Goal: Task Accomplishment & Management: Use online tool/utility

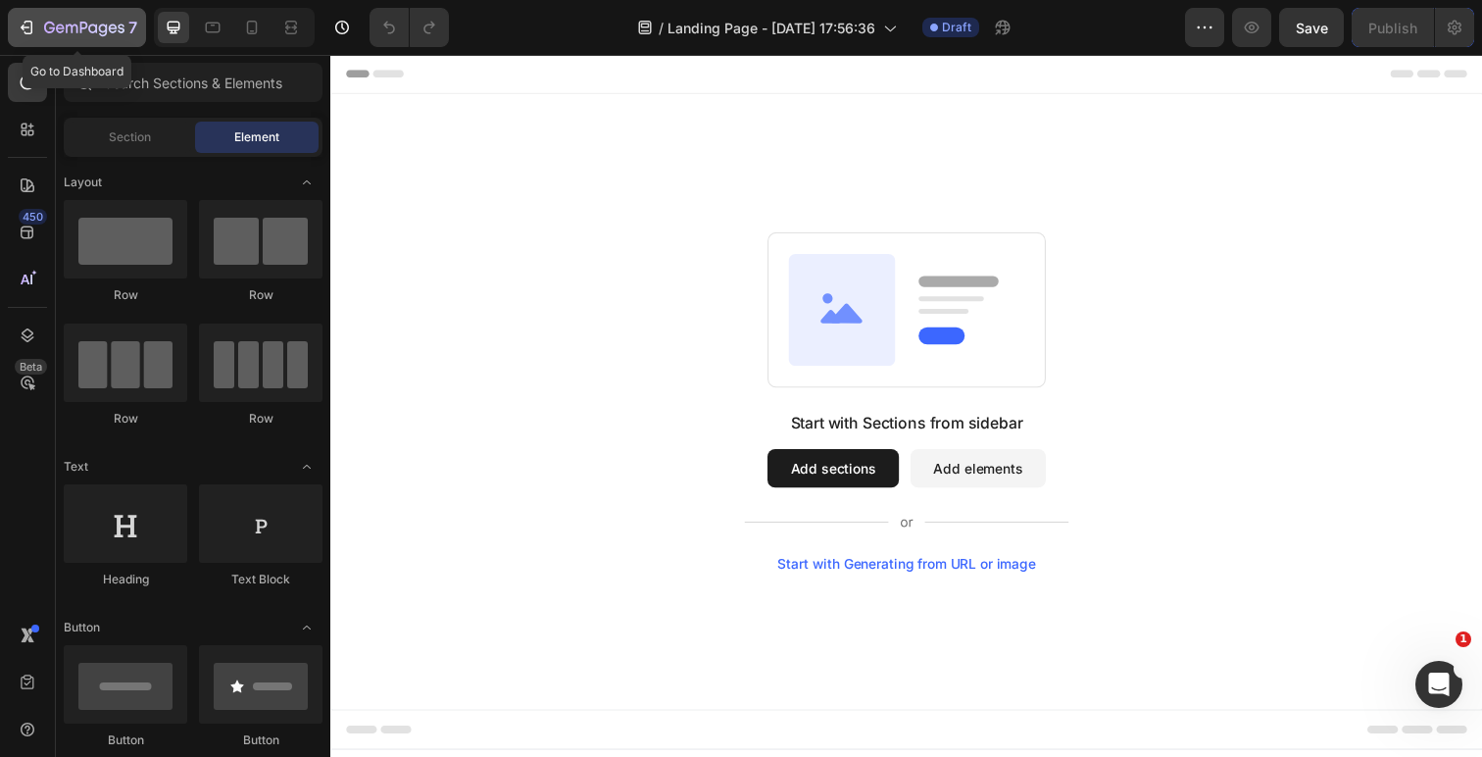
click at [24, 29] on icon "button" at bounding box center [27, 28] width 20 height 20
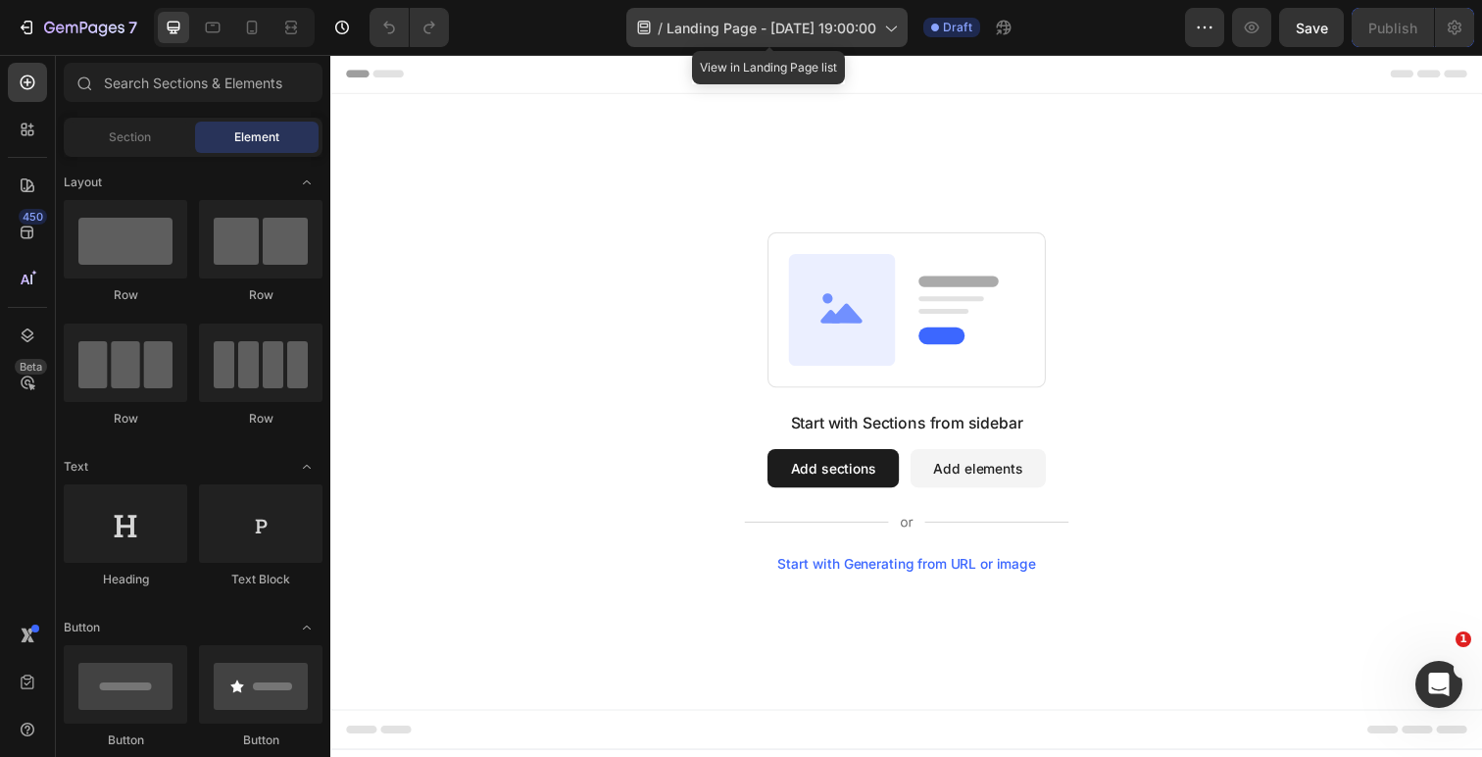
click at [727, 28] on span "Landing Page - [DATE] 19:00:00" at bounding box center [772, 28] width 210 height 21
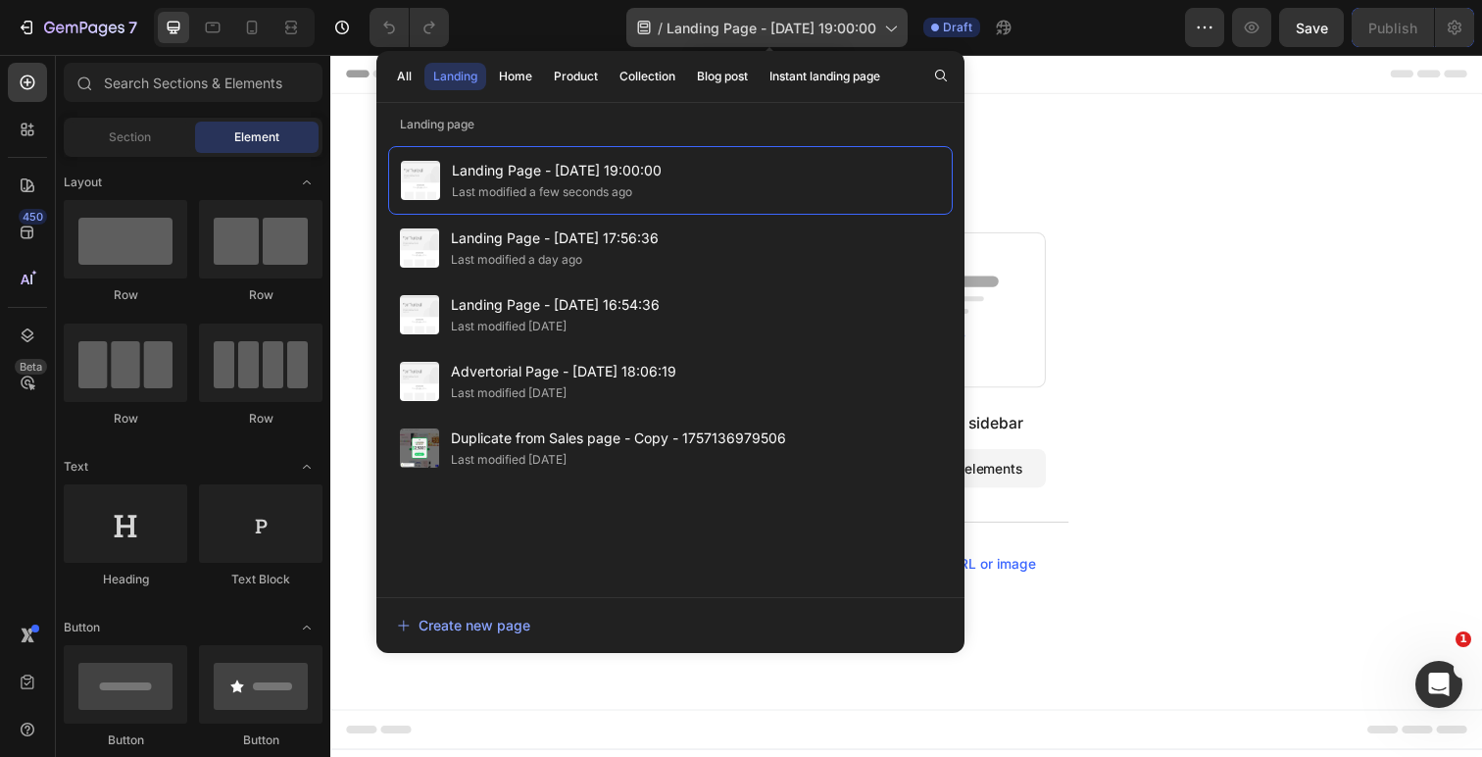
click at [777, 44] on div "/ Landing Page - [DATE] 19:00:00" at bounding box center [766, 27] width 281 height 39
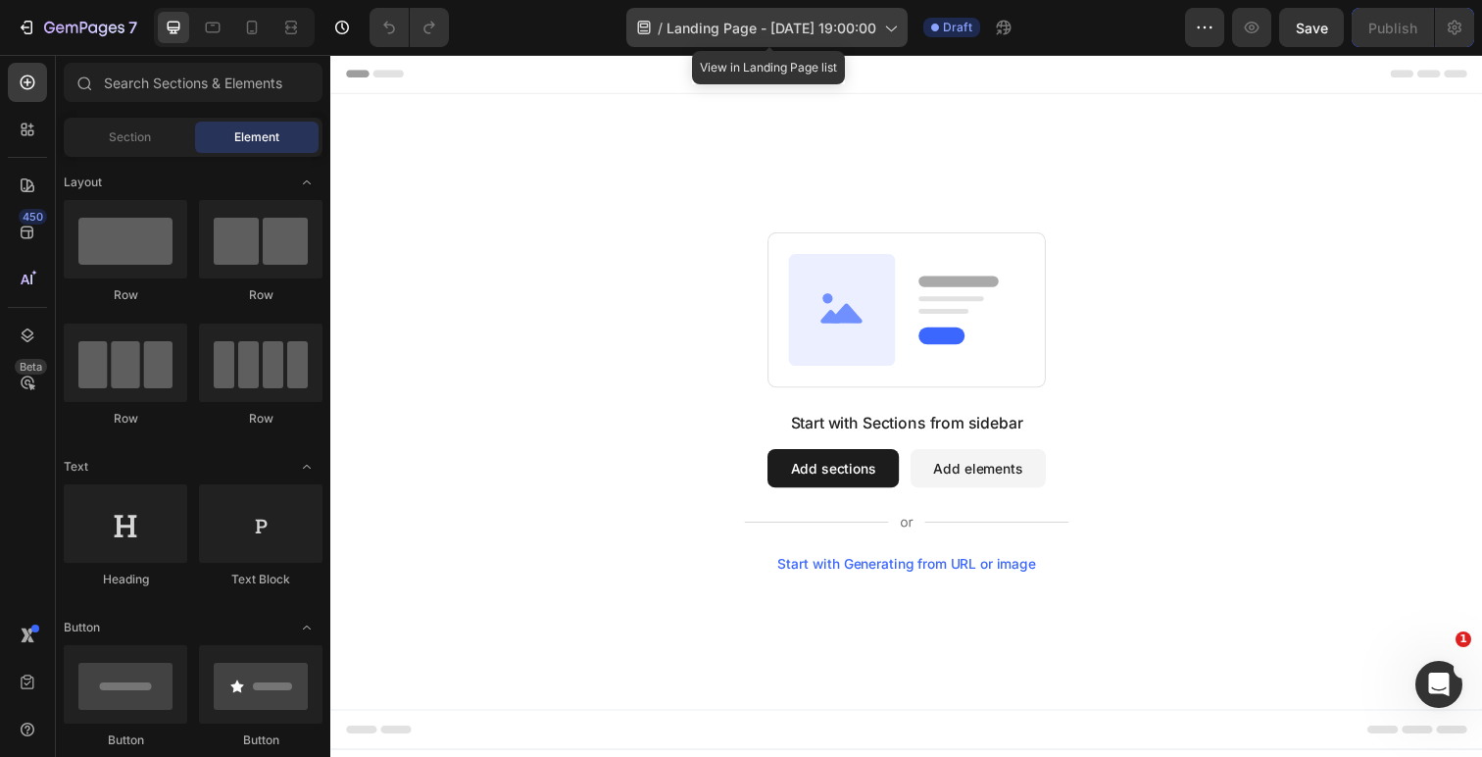
click at [883, 25] on div "/ Landing Page - [DATE] 19:00:00" at bounding box center [766, 27] width 281 height 39
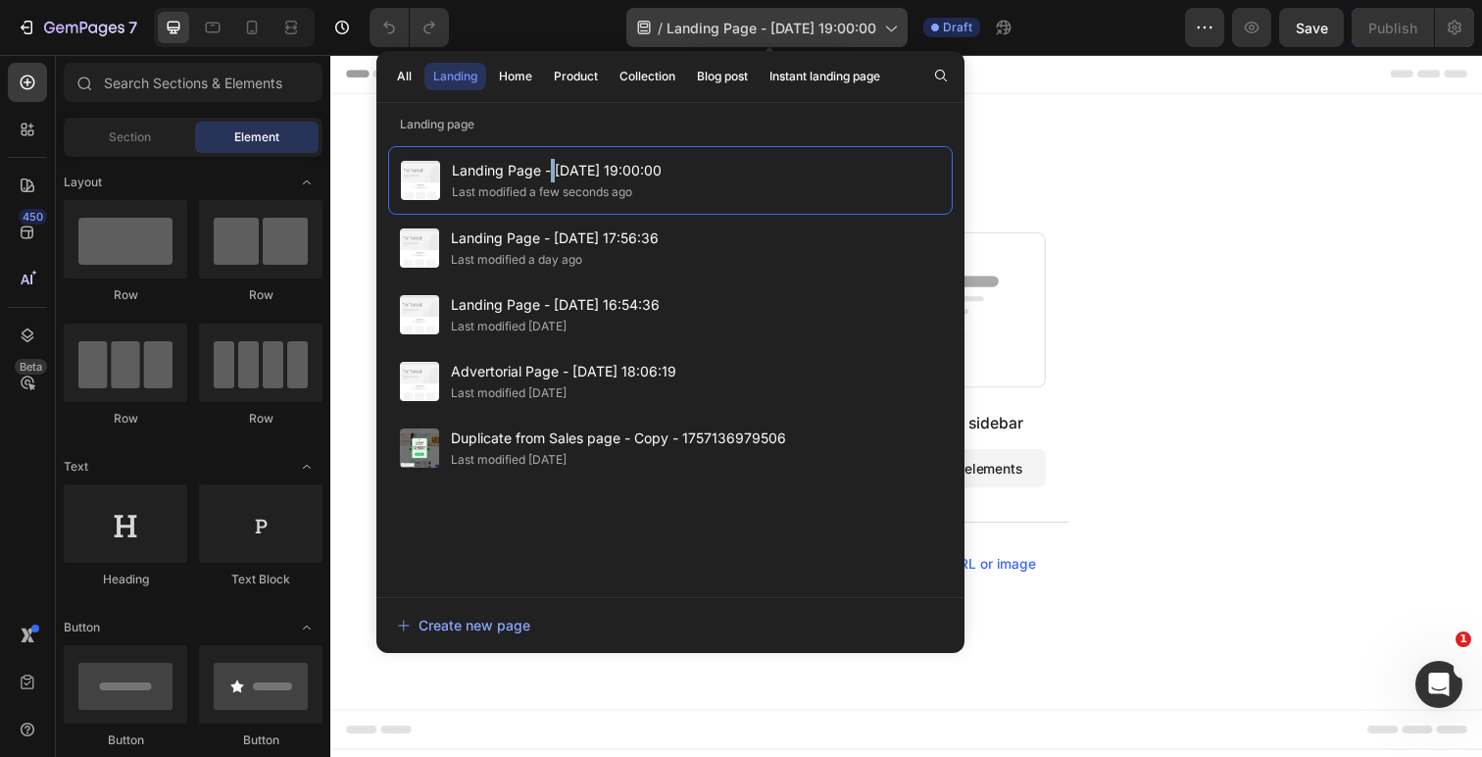
click at [781, 22] on span "Landing Page - [DATE] 19:00:00" at bounding box center [772, 28] width 210 height 21
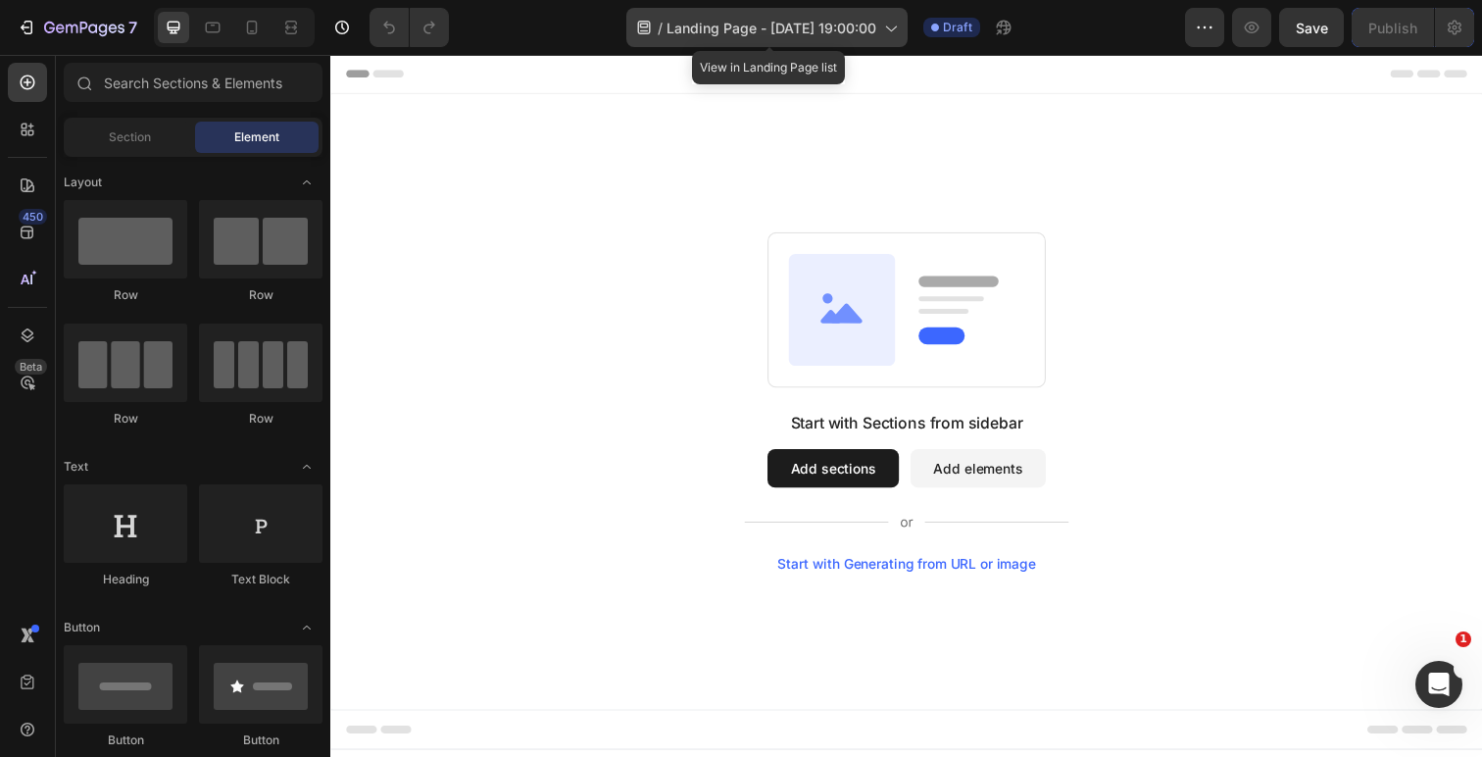
click at [776, 22] on span "Landing Page - [DATE] 19:00:00" at bounding box center [772, 28] width 210 height 21
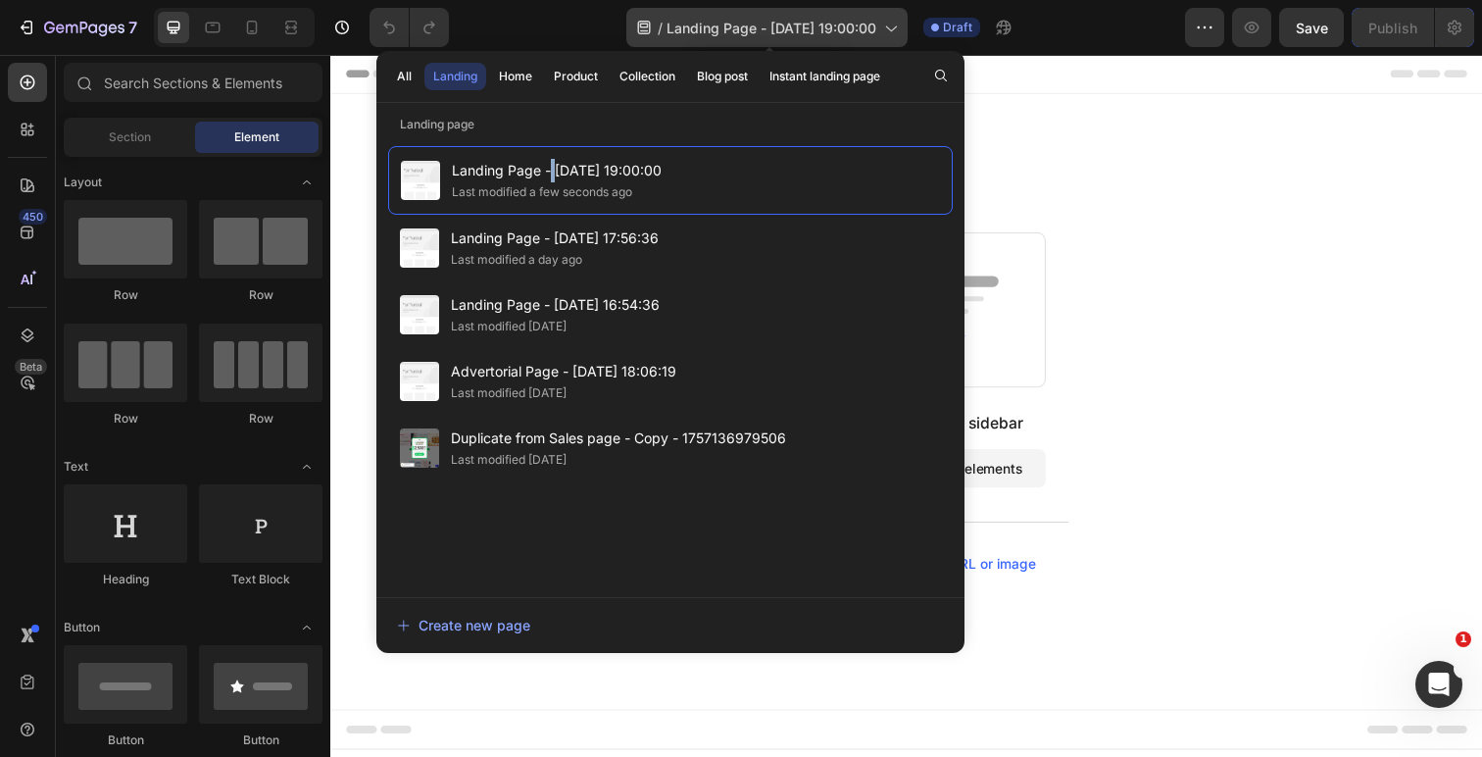
click at [689, 22] on span "Landing Page - [DATE] 19:00:00" at bounding box center [772, 28] width 210 height 21
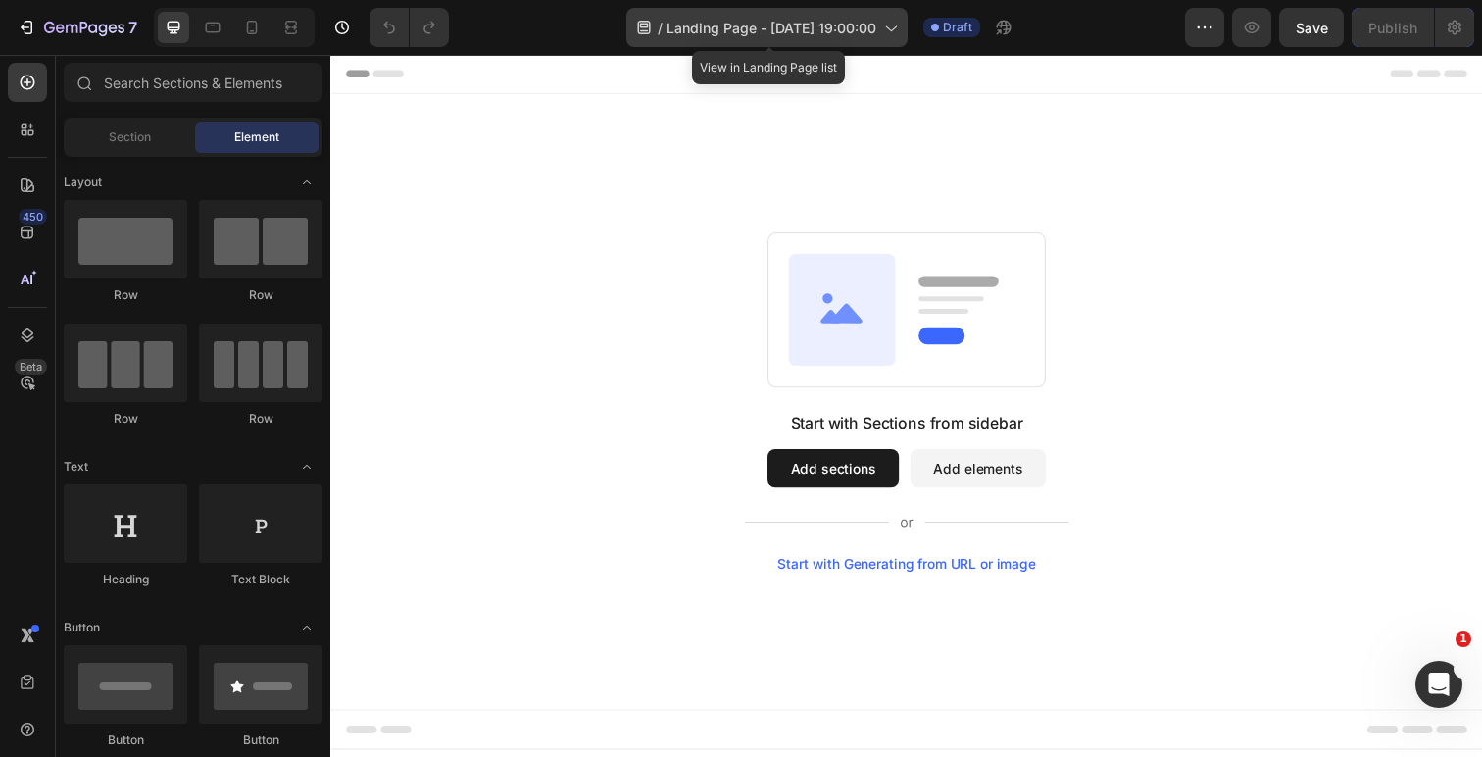
click at [668, 22] on span "Landing Page - [DATE] 19:00:00" at bounding box center [772, 28] width 210 height 21
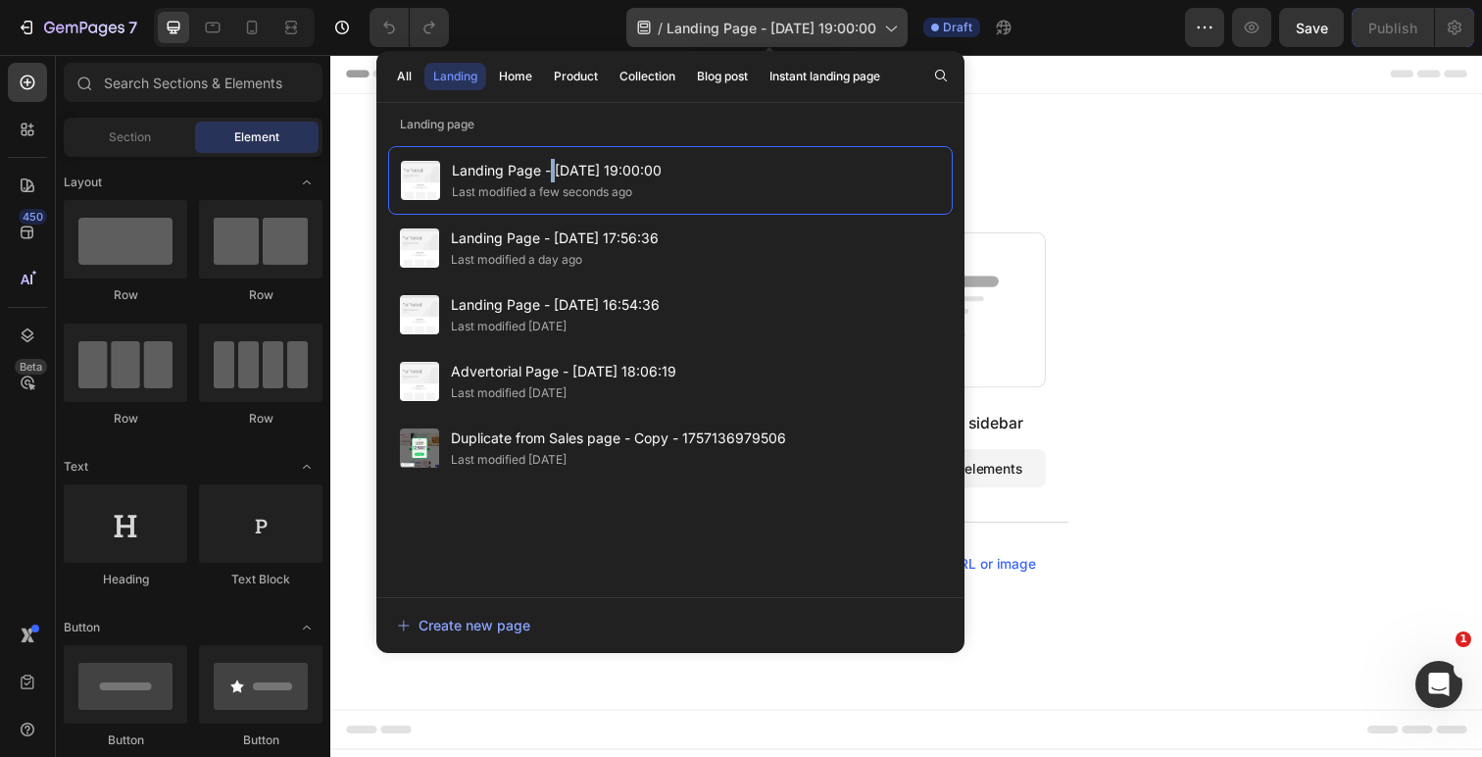
click at [640, 29] on icon at bounding box center [644, 28] width 20 height 20
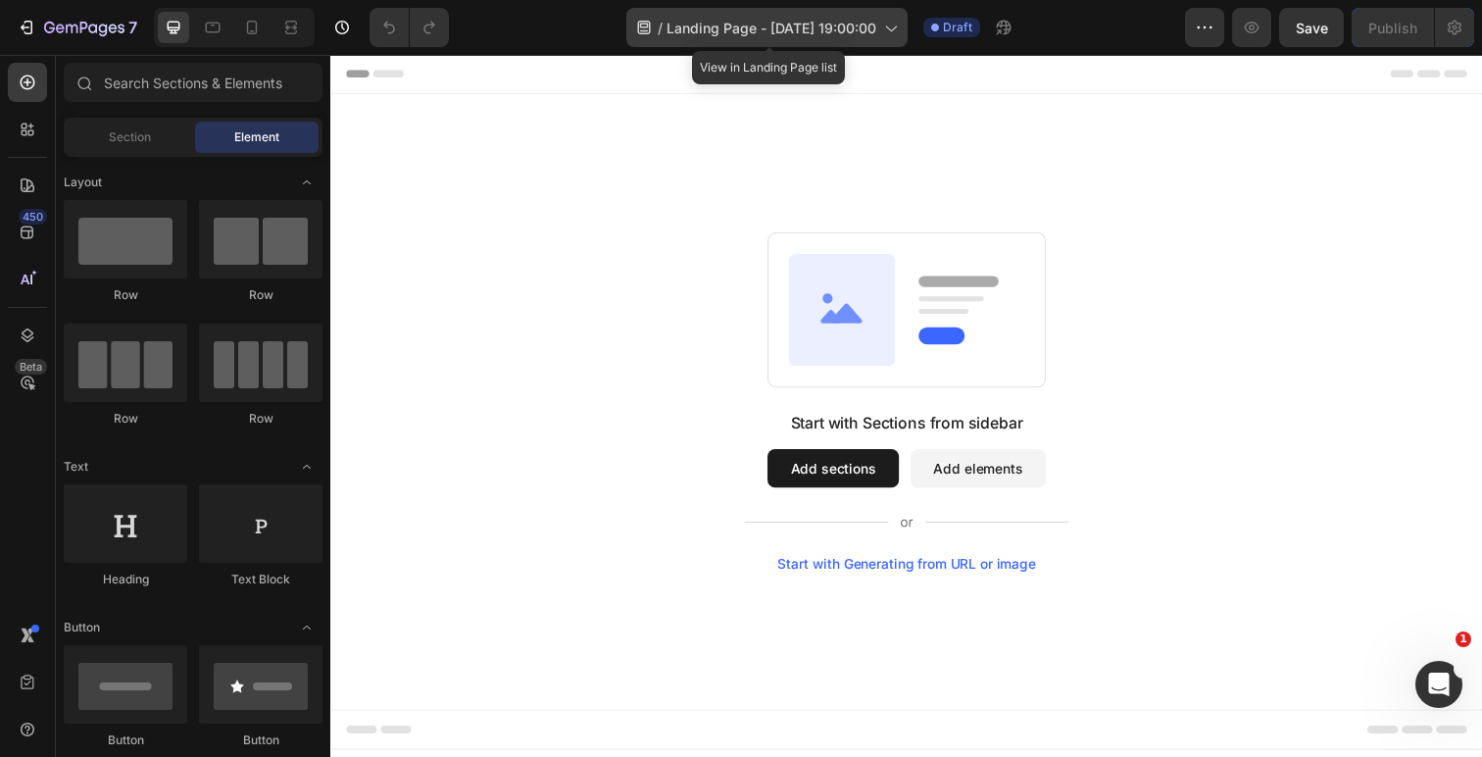
click at [732, 29] on span "Landing Page - [DATE] 19:00:00" at bounding box center [772, 28] width 210 height 21
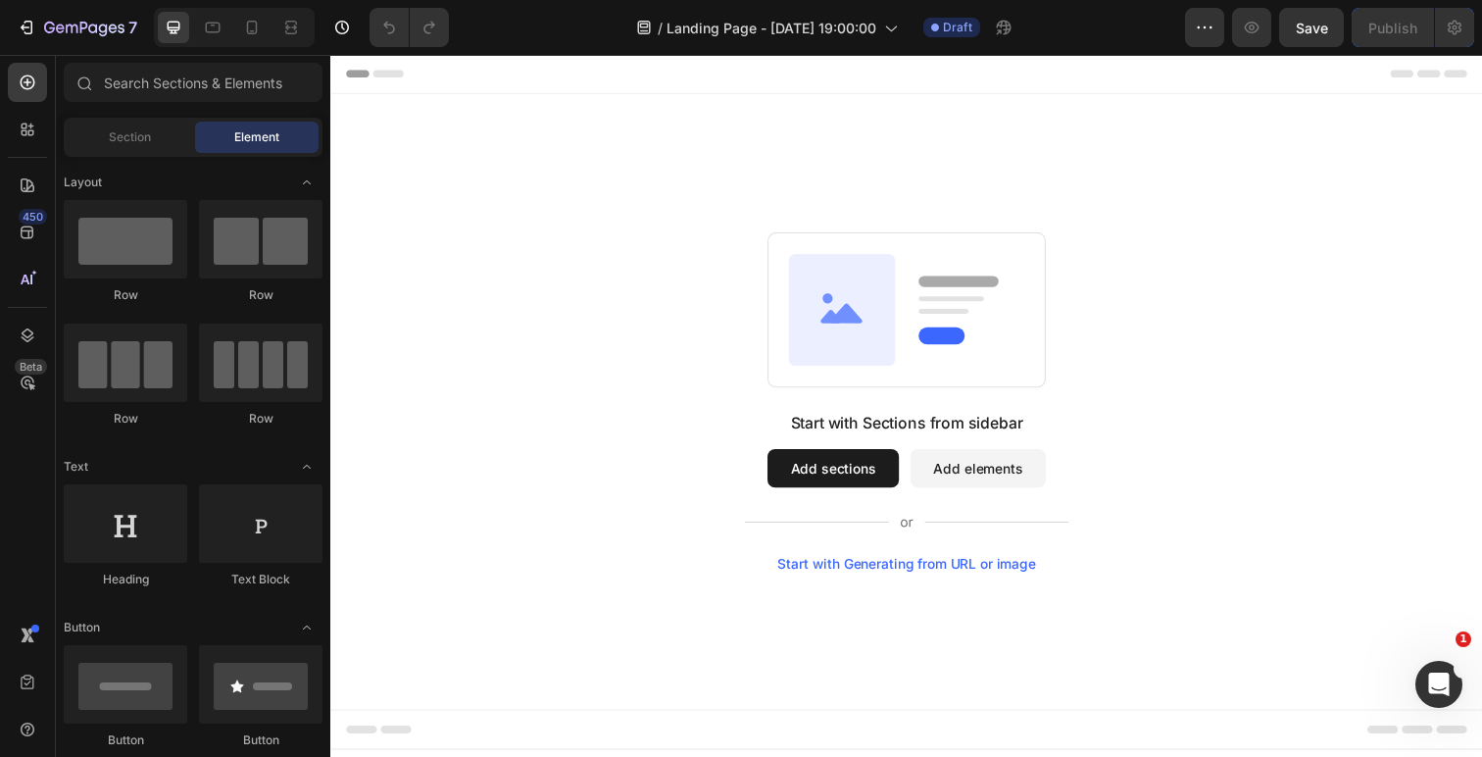
click at [1020, 156] on div "Start with Sections from sidebar Add sections Add elements Start with Generatin…" at bounding box center [918, 409] width 1176 height 628
click at [254, 31] on icon at bounding box center [252, 28] width 20 height 20
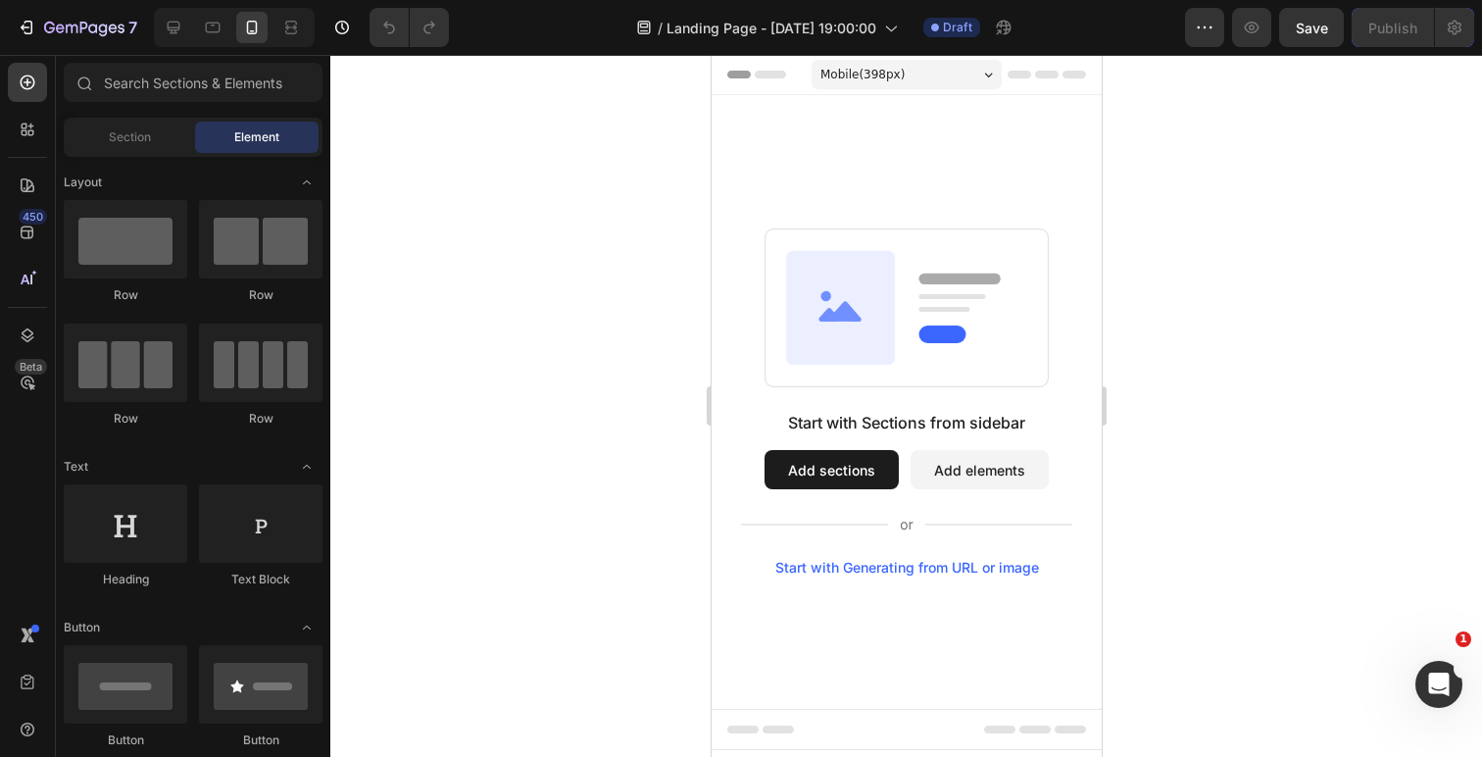
click at [840, 568] on div "Start with Generating from URL or image" at bounding box center [906, 568] width 264 height 16
